Goal: Task Accomplishment & Management: Use online tool/utility

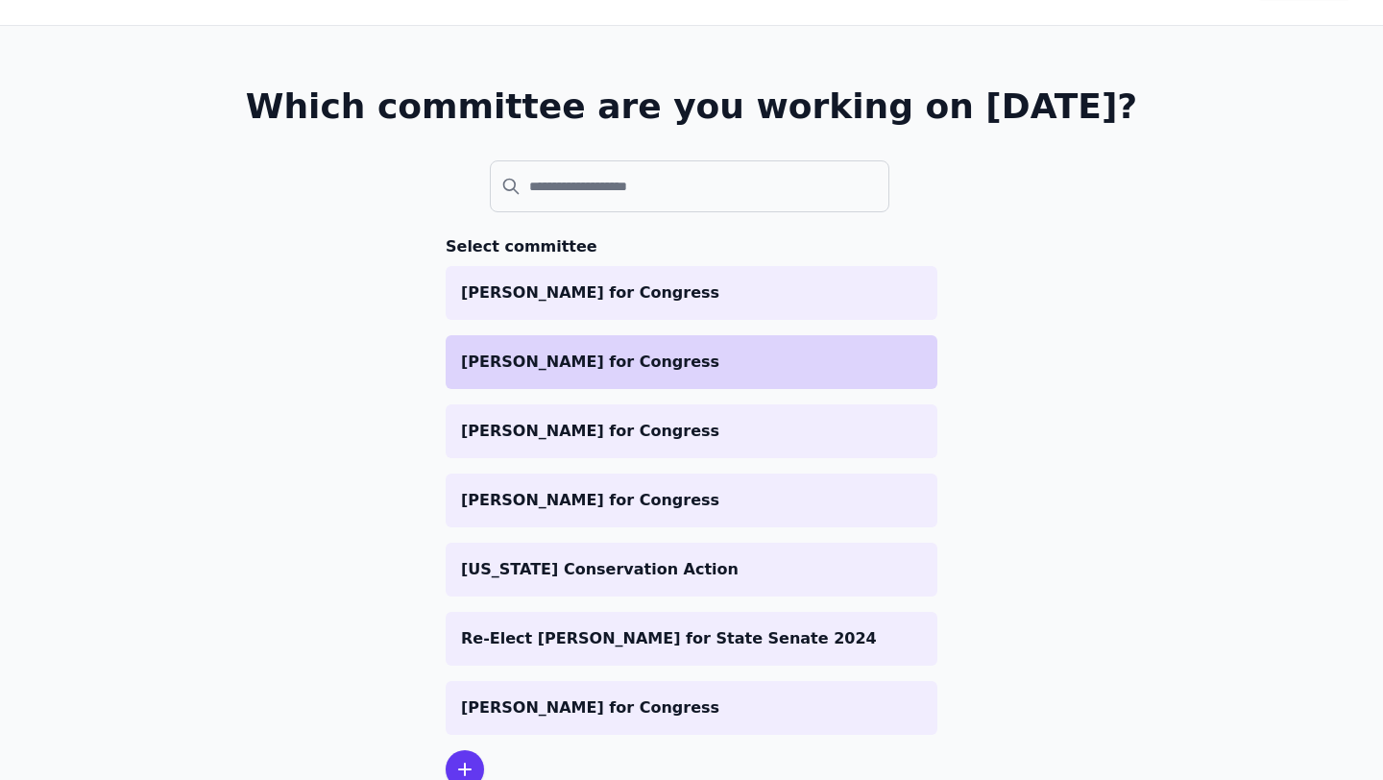
scroll to position [84, 0]
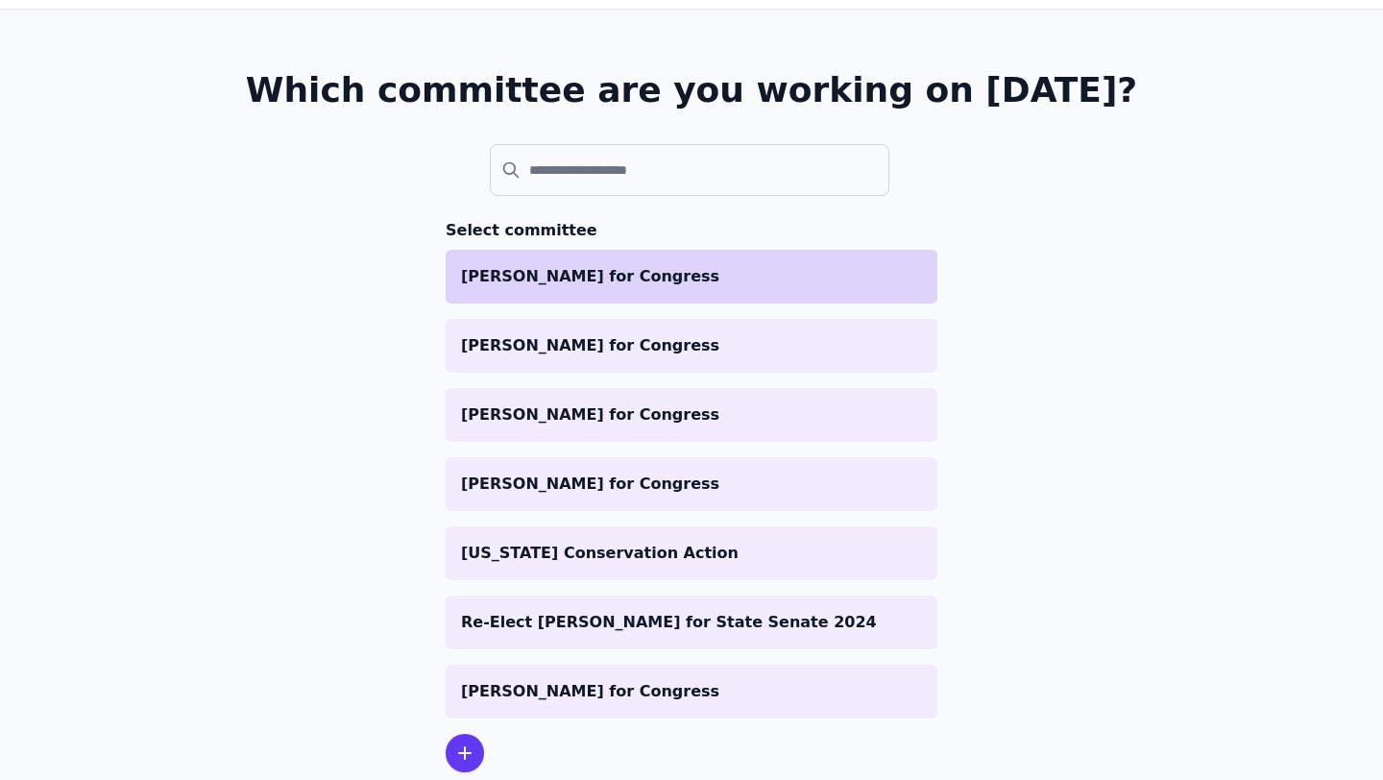
click at [611, 271] on p "[PERSON_NAME] for Congress" at bounding box center [691, 276] width 461 height 23
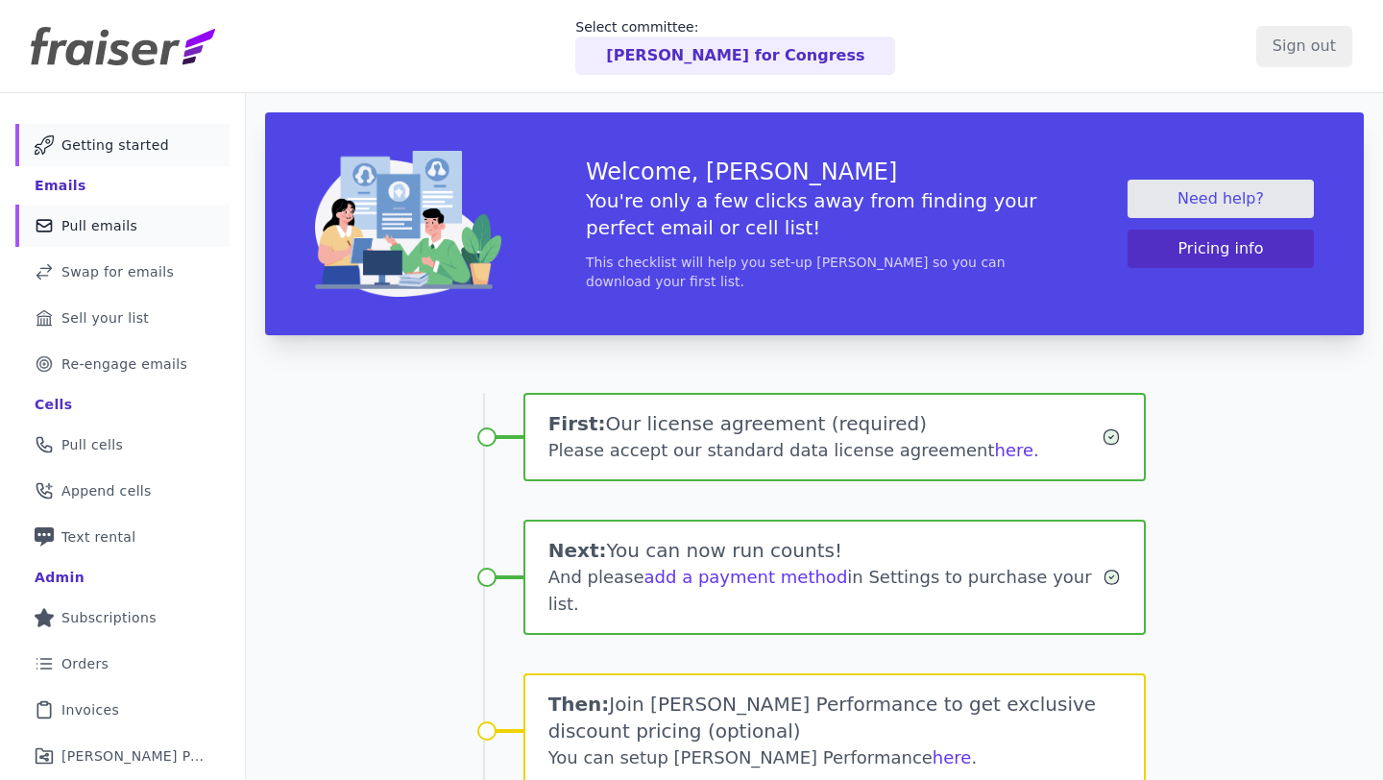
click at [139, 218] on link "Mail Icon Outline of a mail envelope Pull emails" at bounding box center [122, 226] width 214 height 42
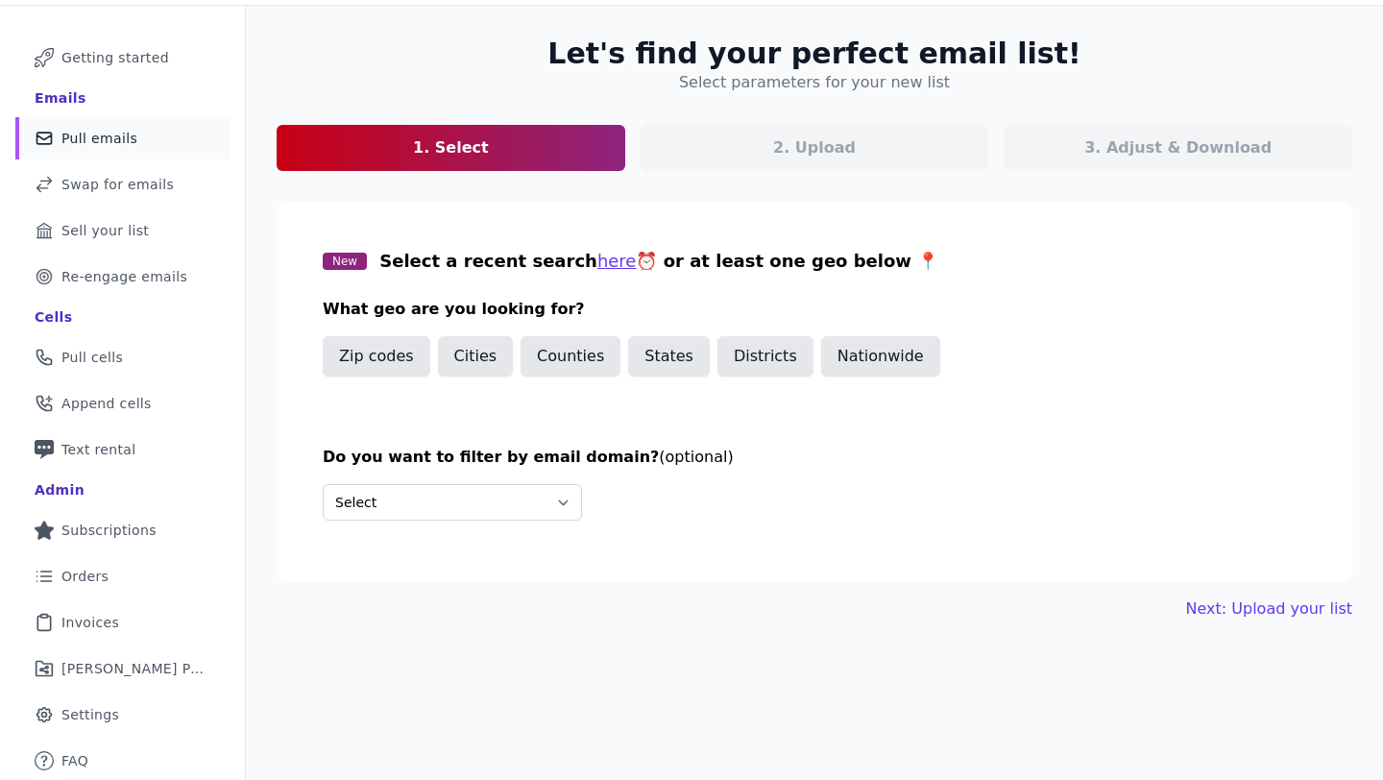
scroll to position [93, 0]
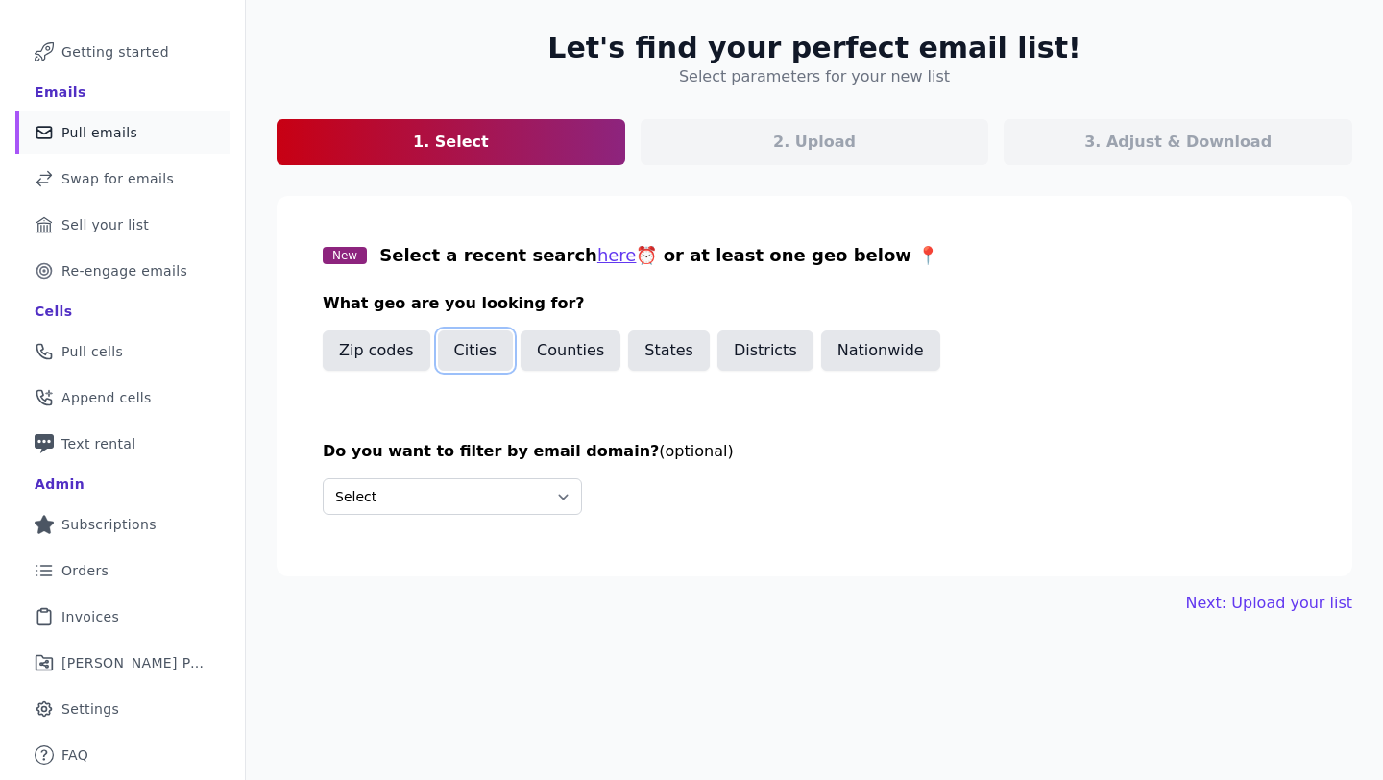
click at [475, 354] on button "Cities" at bounding box center [476, 350] width 76 height 40
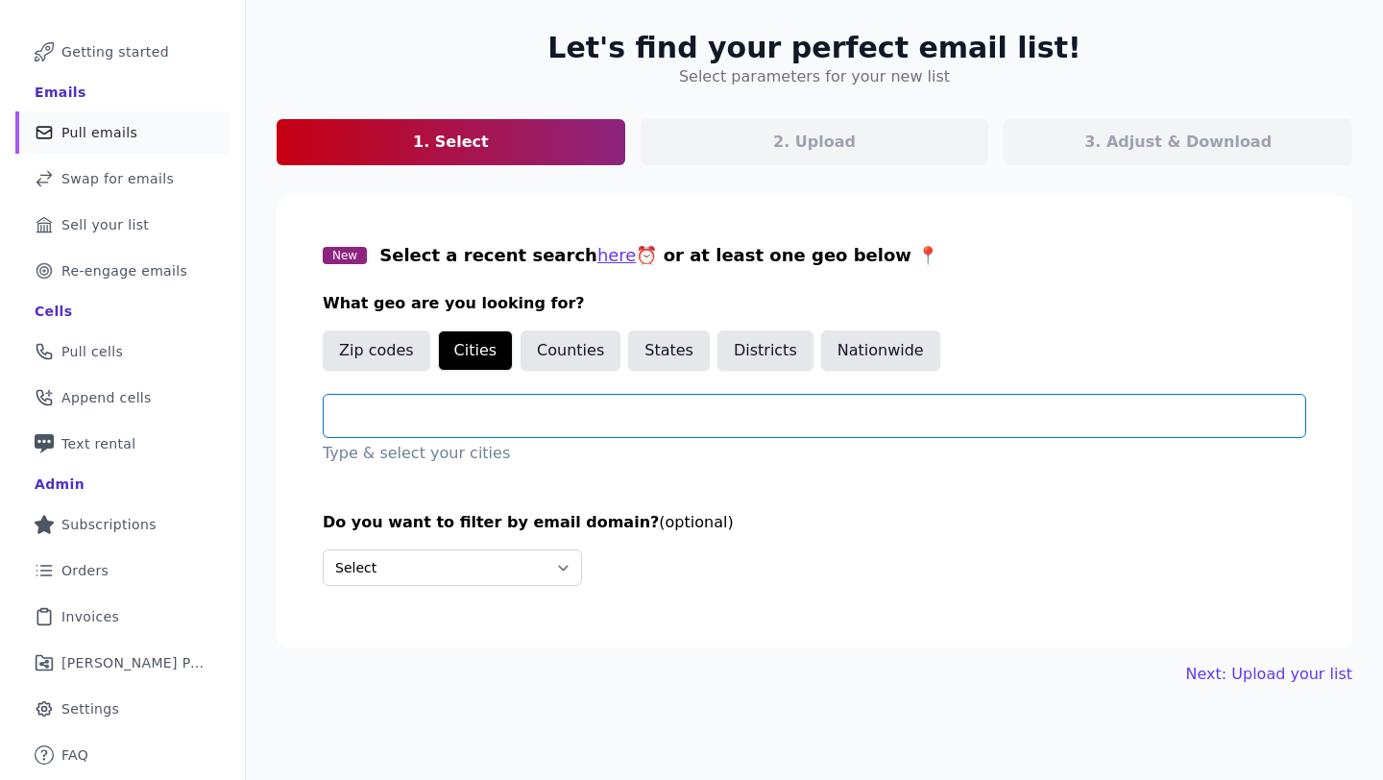
click at [469, 415] on input "text" at bounding box center [822, 415] width 966 height 23
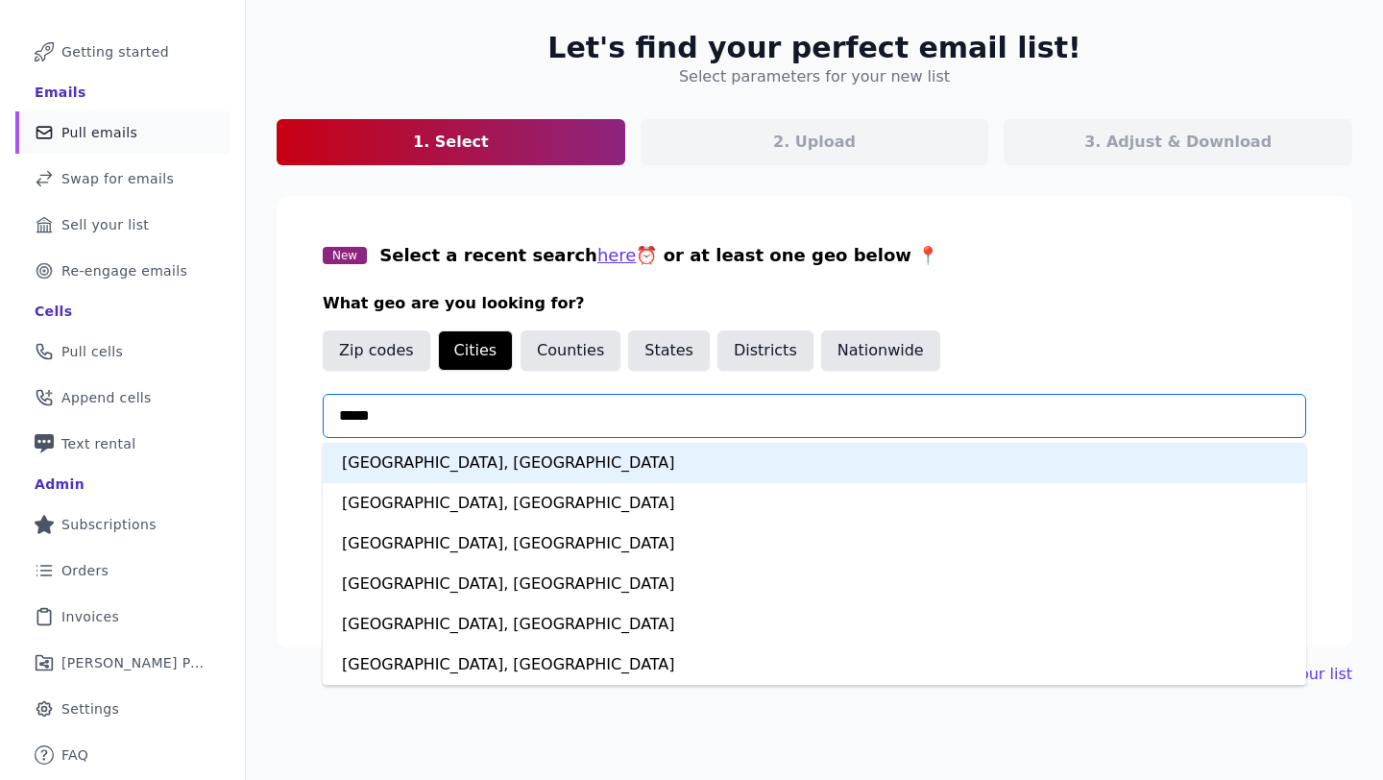
type input "******"
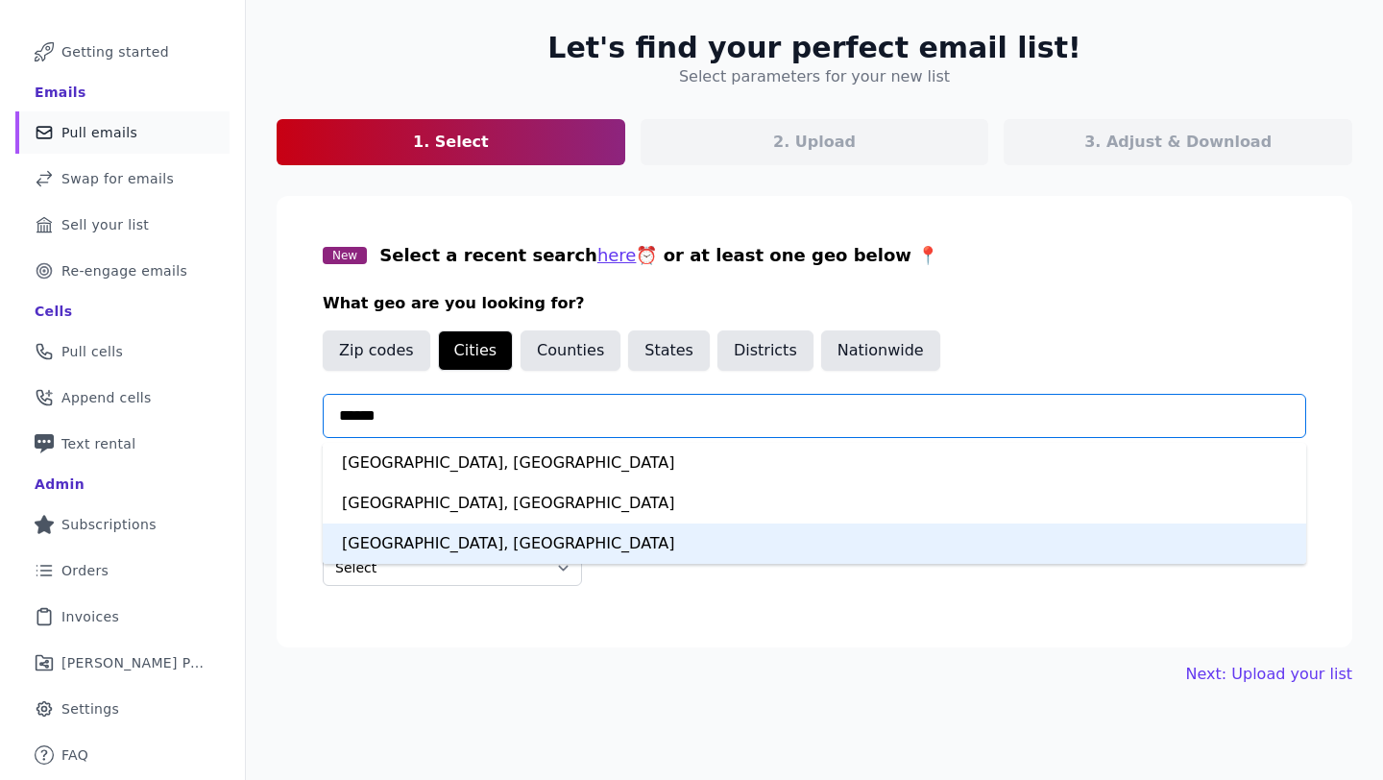
click at [461, 534] on div "[GEOGRAPHIC_DATA], [GEOGRAPHIC_DATA]" at bounding box center [815, 543] width 984 height 40
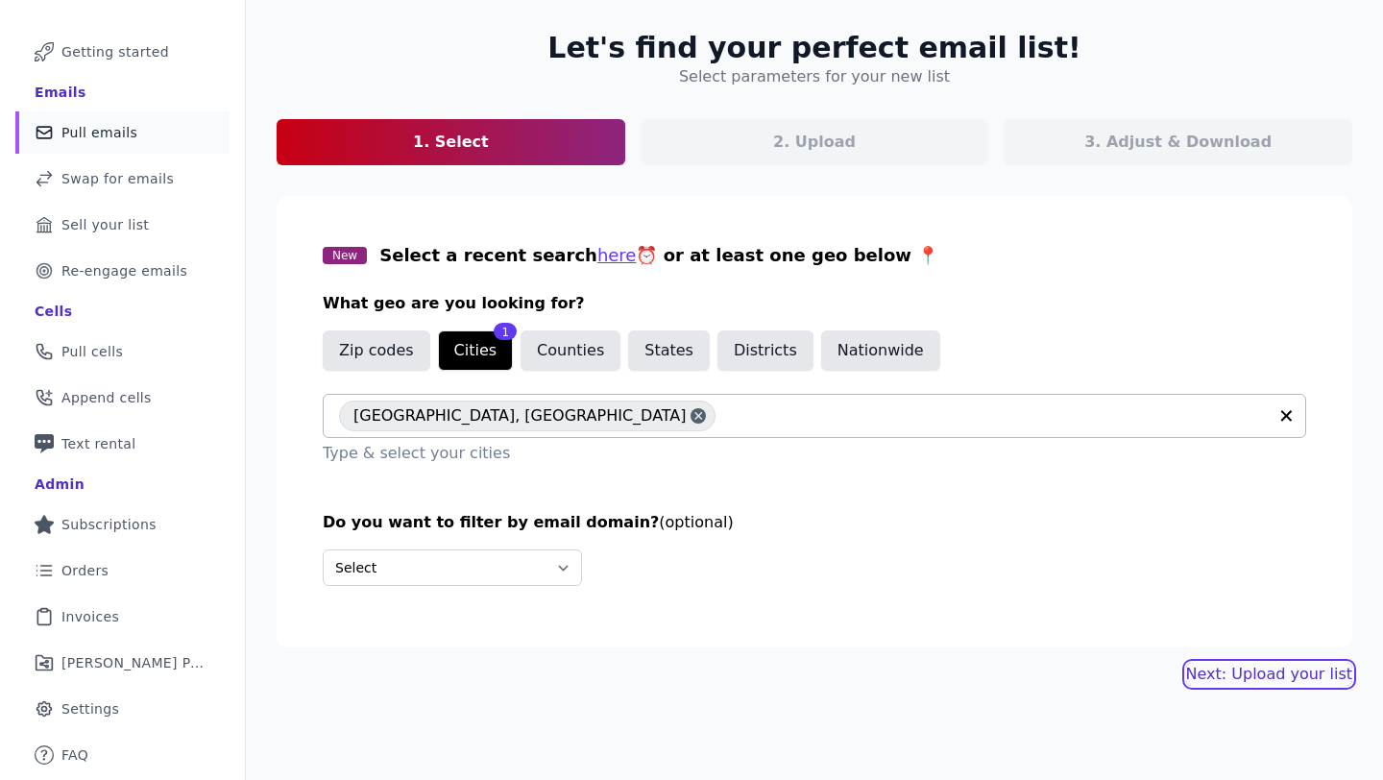
click at [1246, 672] on link "Next: Upload your list" at bounding box center [1269, 674] width 166 height 23
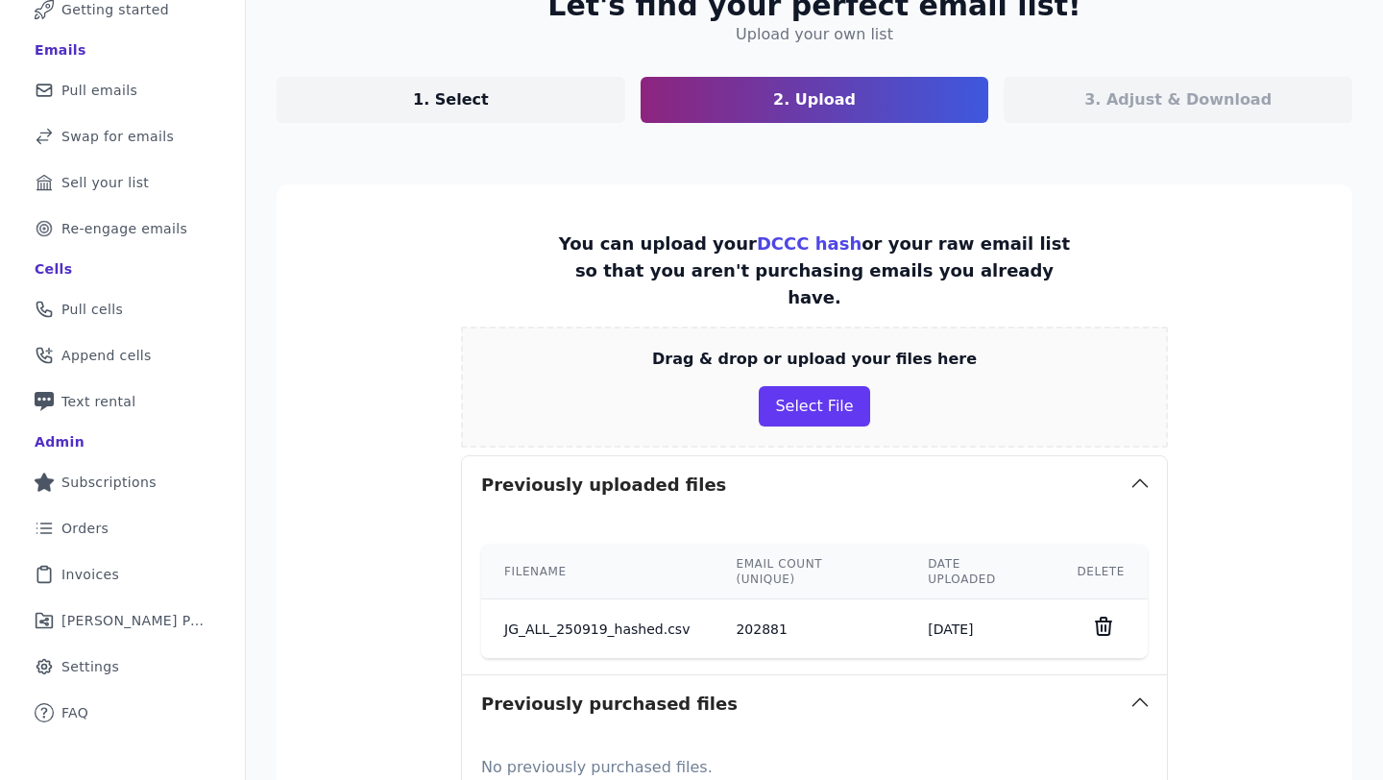
scroll to position [331, 0]
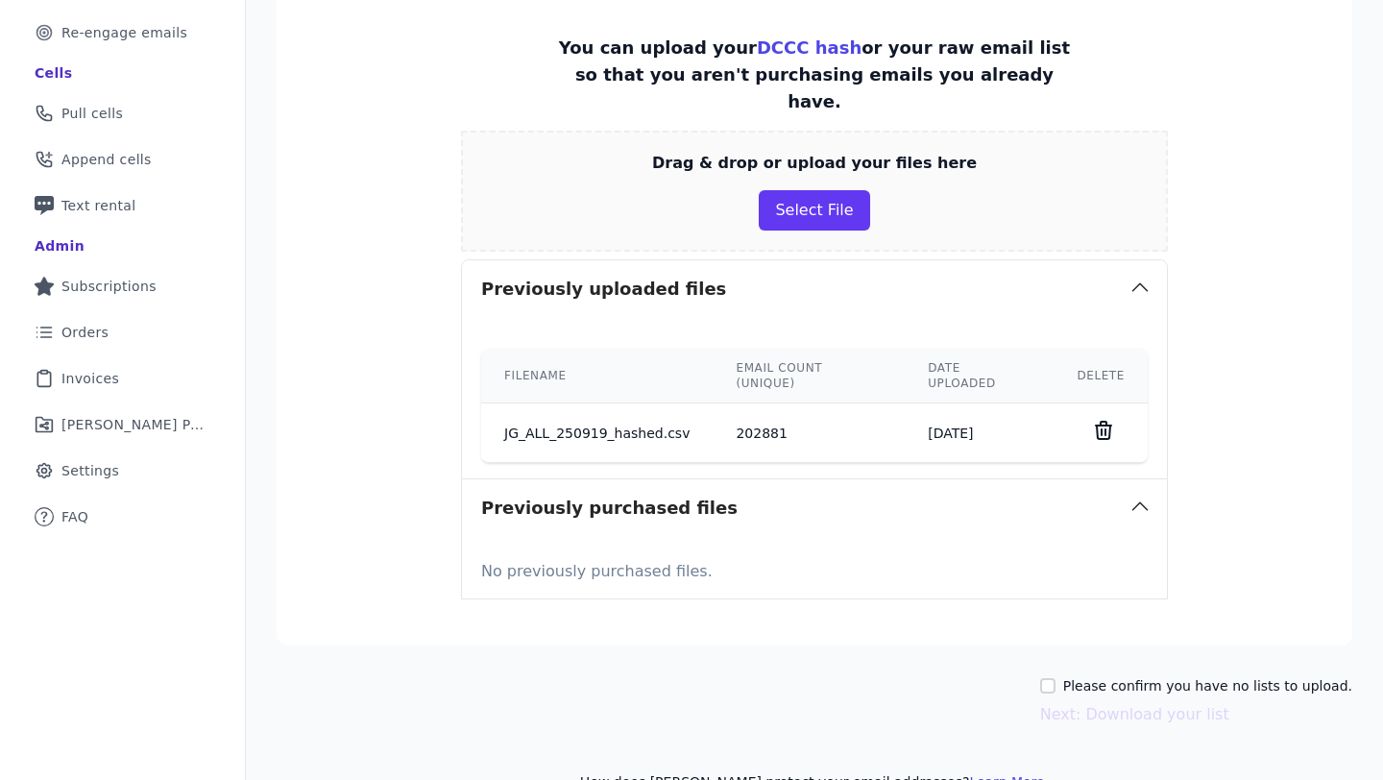
click at [1146, 676] on label "Please confirm you have no lists to upload." at bounding box center [1207, 685] width 289 height 19
click at [1056, 678] on input "Please confirm you have no lists to upload." at bounding box center [1047, 685] width 15 height 15
checkbox input "true"
click at [1141, 703] on button "Next: Download your list" at bounding box center [1134, 714] width 189 height 23
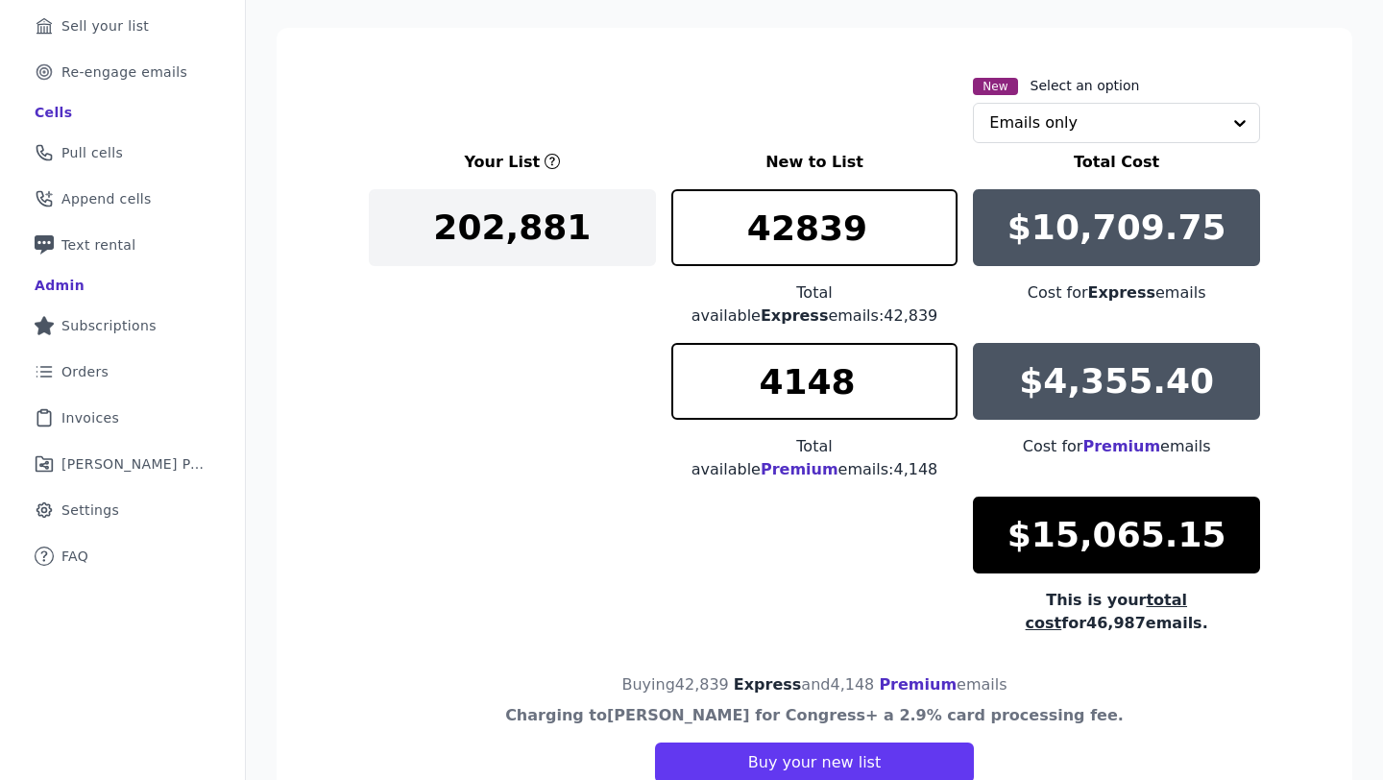
scroll to position [279, 0]
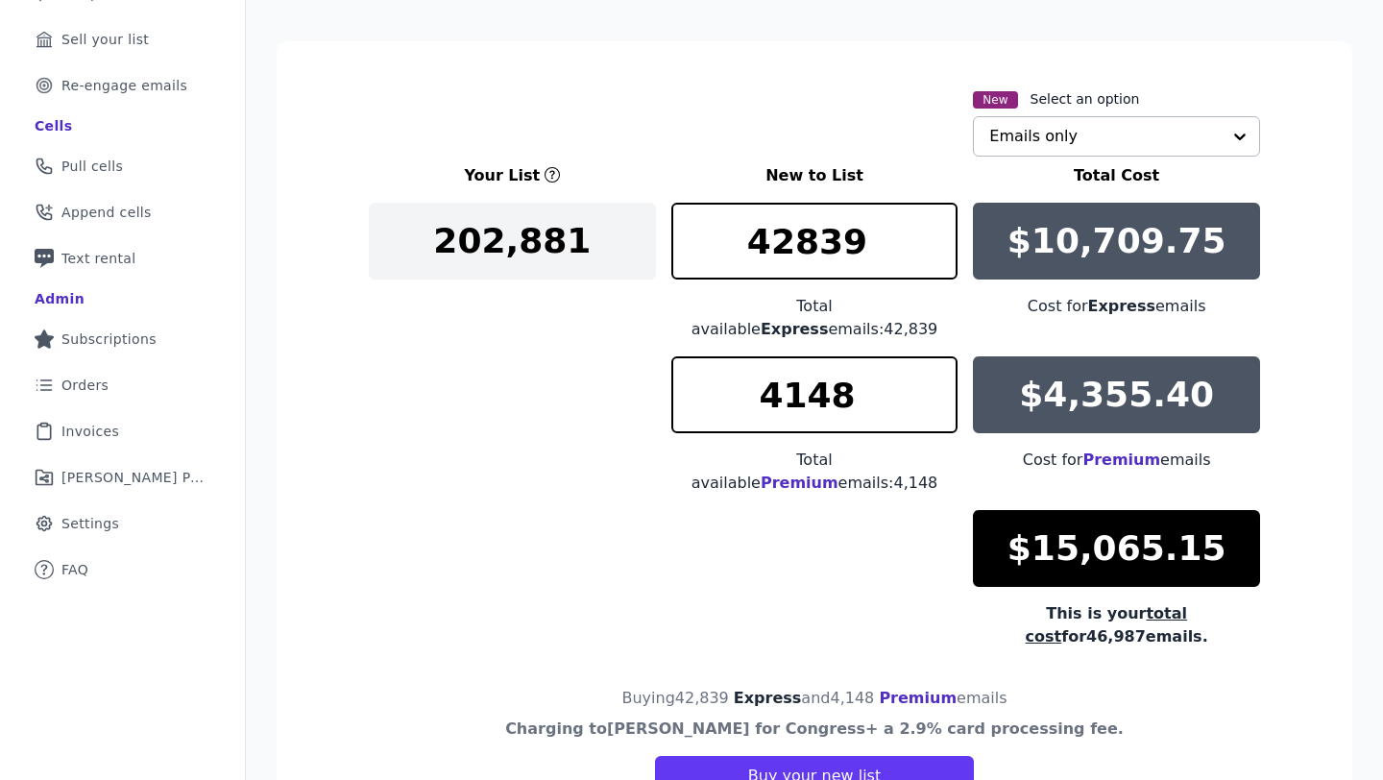
click at [1156, 124] on input "text" at bounding box center [1104, 136] width 231 height 38
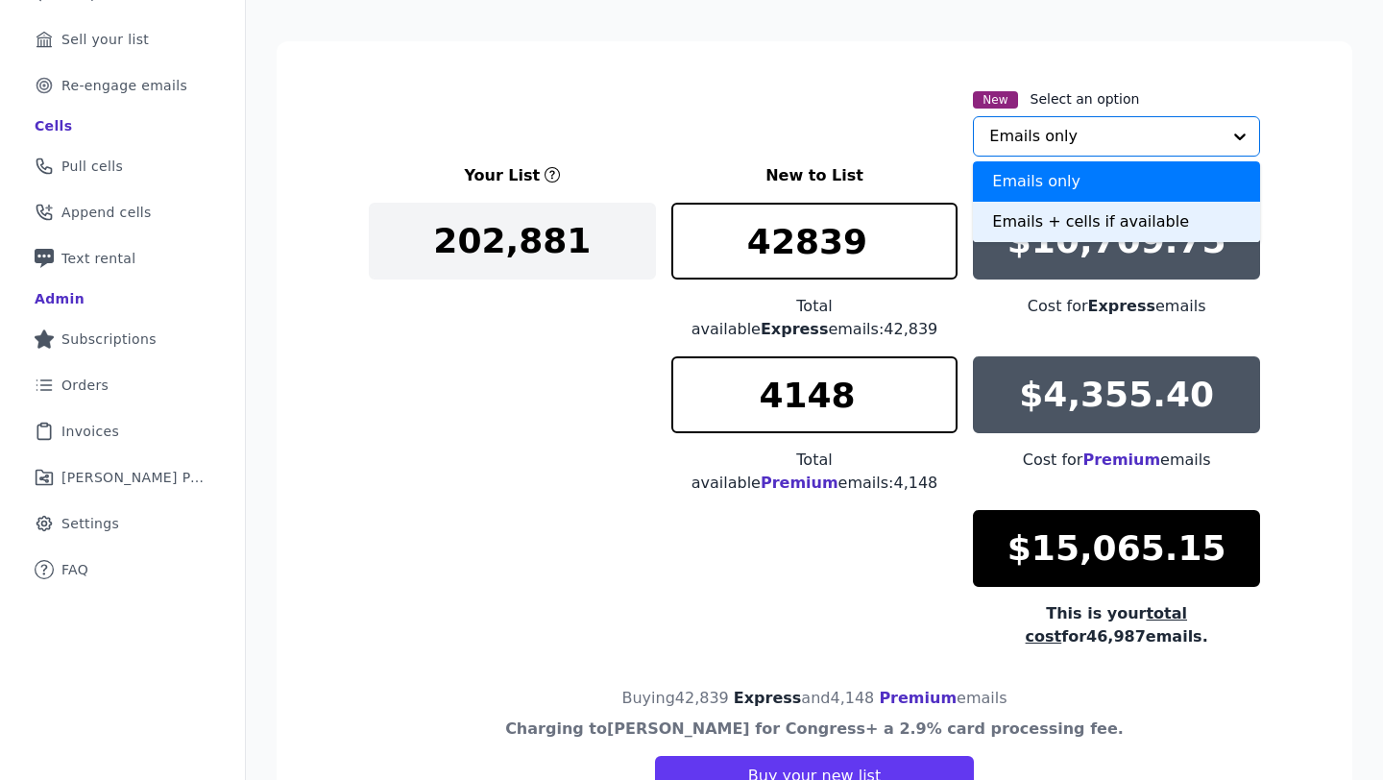
click at [1132, 213] on div "Emails + cells if available" at bounding box center [1116, 222] width 287 height 40
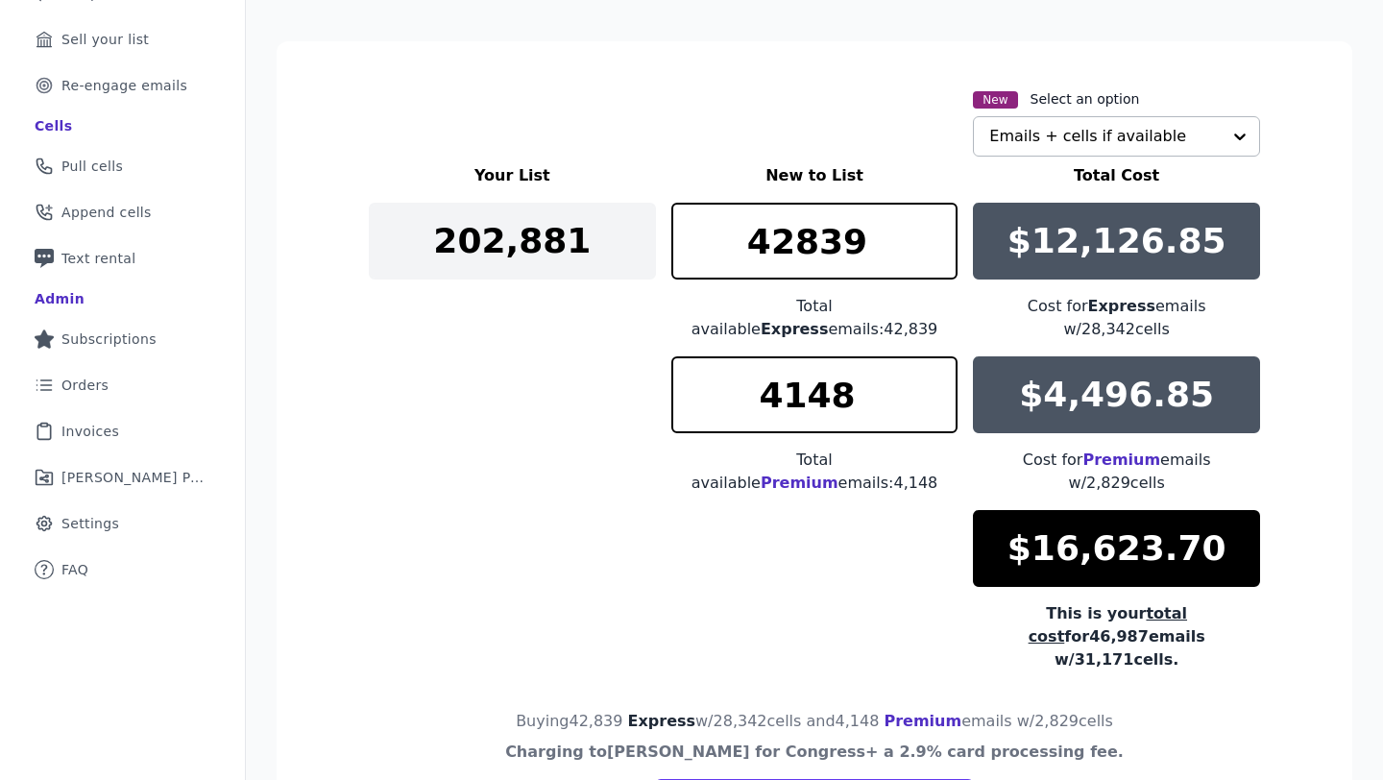
click at [596, 445] on div "Your List New to List Total Cost 202,881 42839 Total available Express emails: …" at bounding box center [814, 417] width 891 height 507
